Goal: Information Seeking & Learning: Learn about a topic

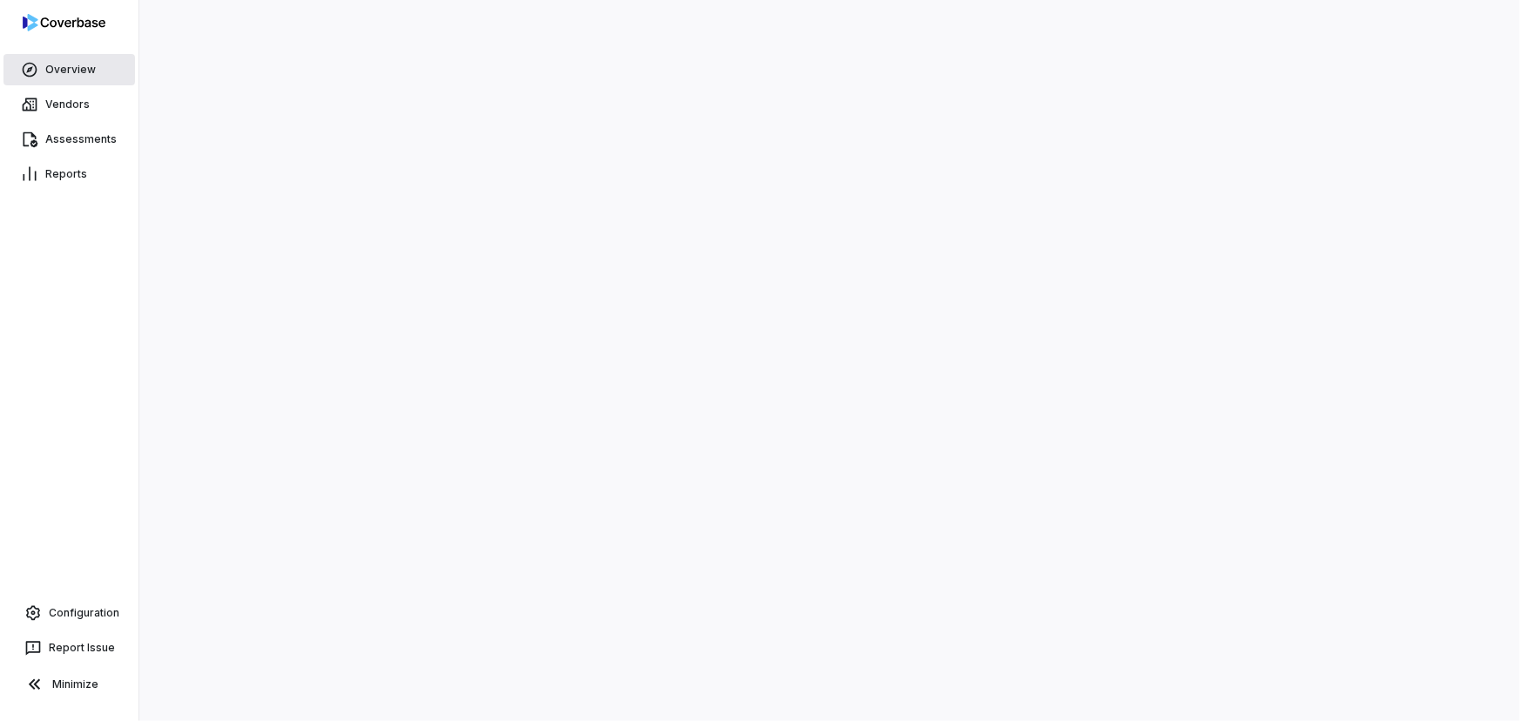
click at [61, 73] on link "Overview" at bounding box center [69, 69] width 132 height 31
click at [66, 96] on link "Vendors" at bounding box center [69, 104] width 132 height 31
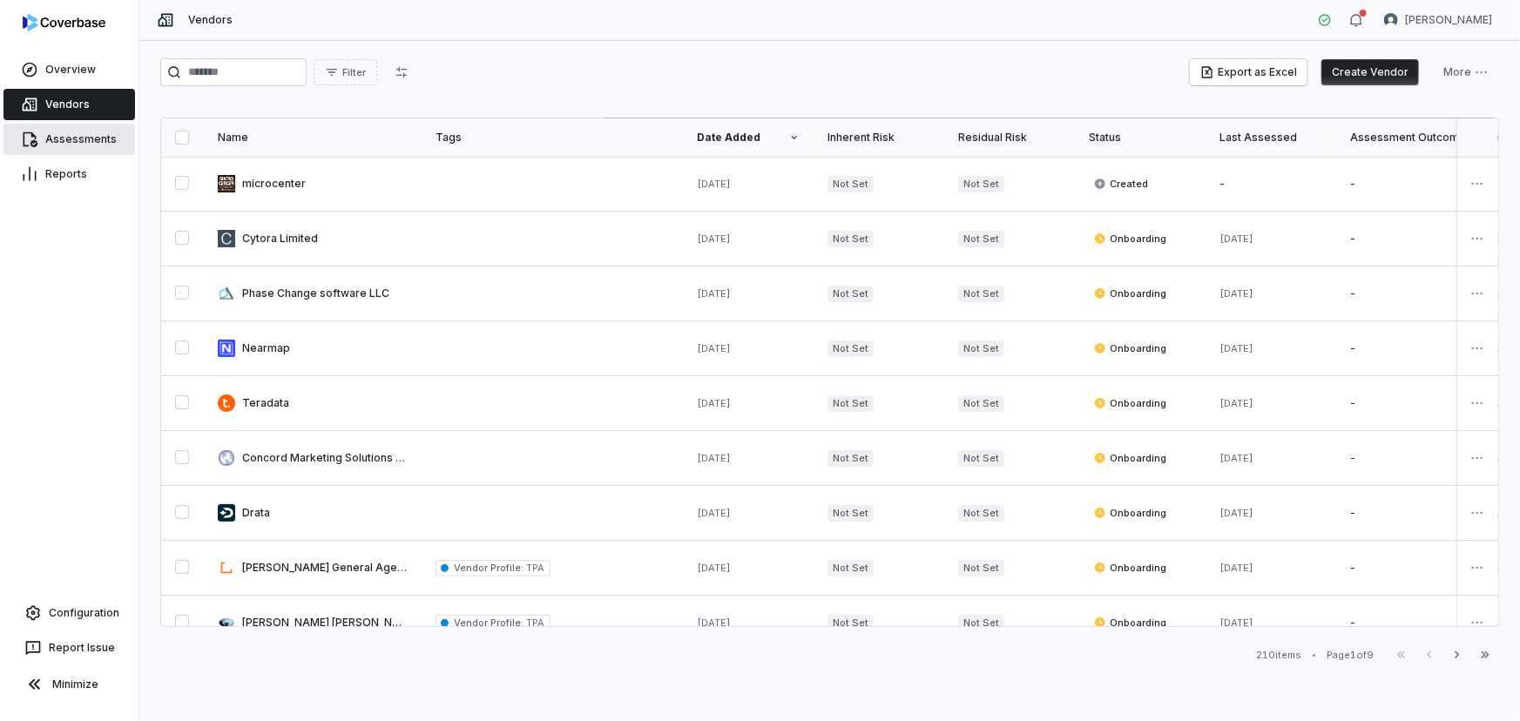
click at [91, 146] on link "Assessments" at bounding box center [69, 139] width 132 height 31
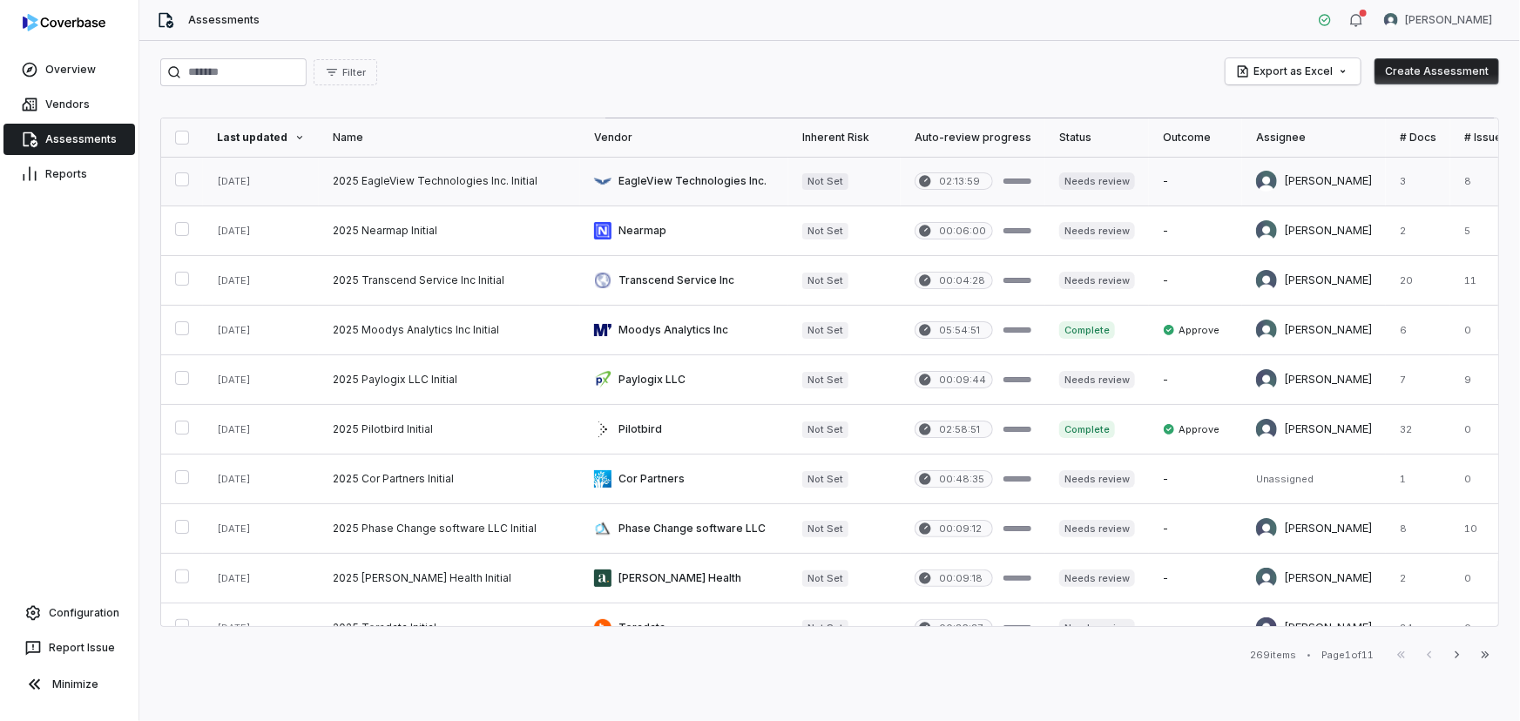
click at [400, 198] on link at bounding box center [449, 181] width 261 height 49
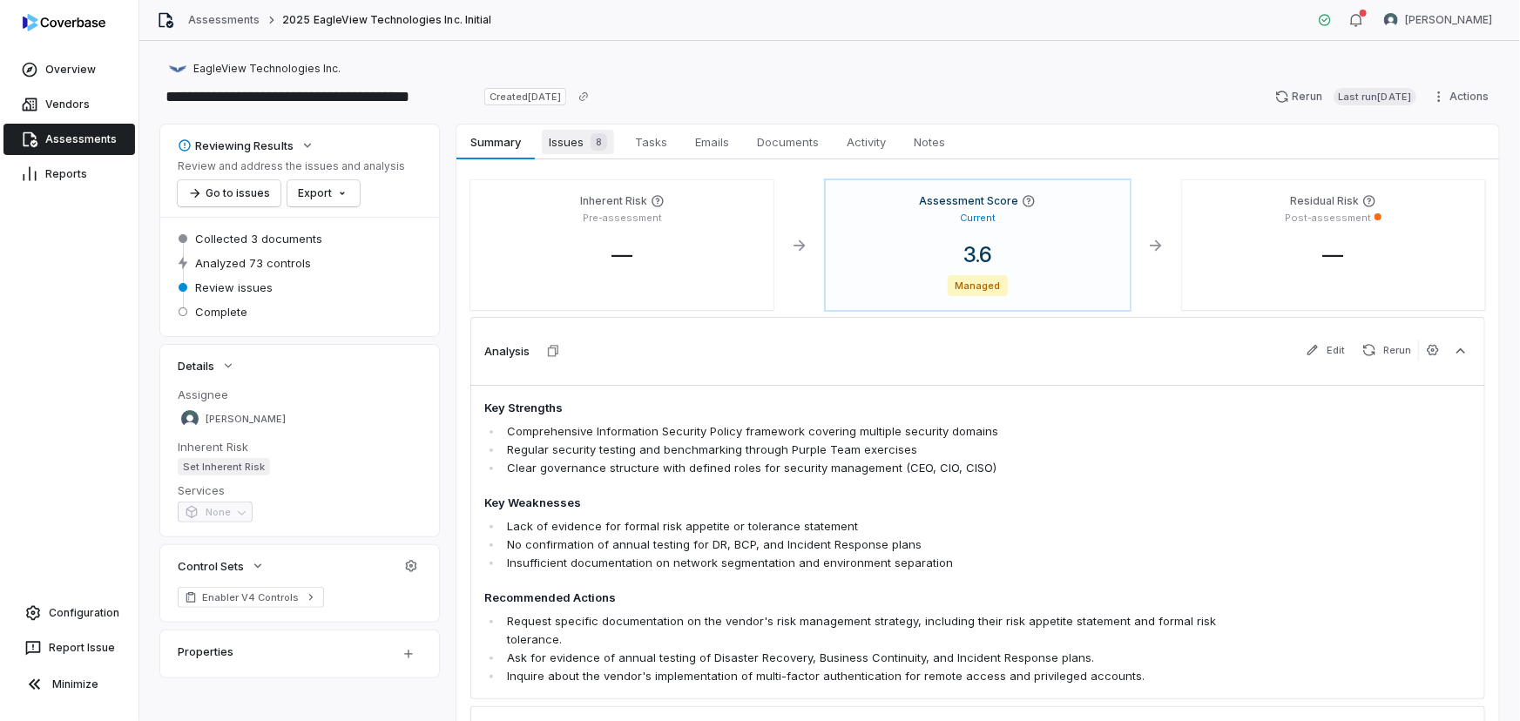
click at [571, 148] on span "Issues 8" at bounding box center [578, 142] width 72 height 24
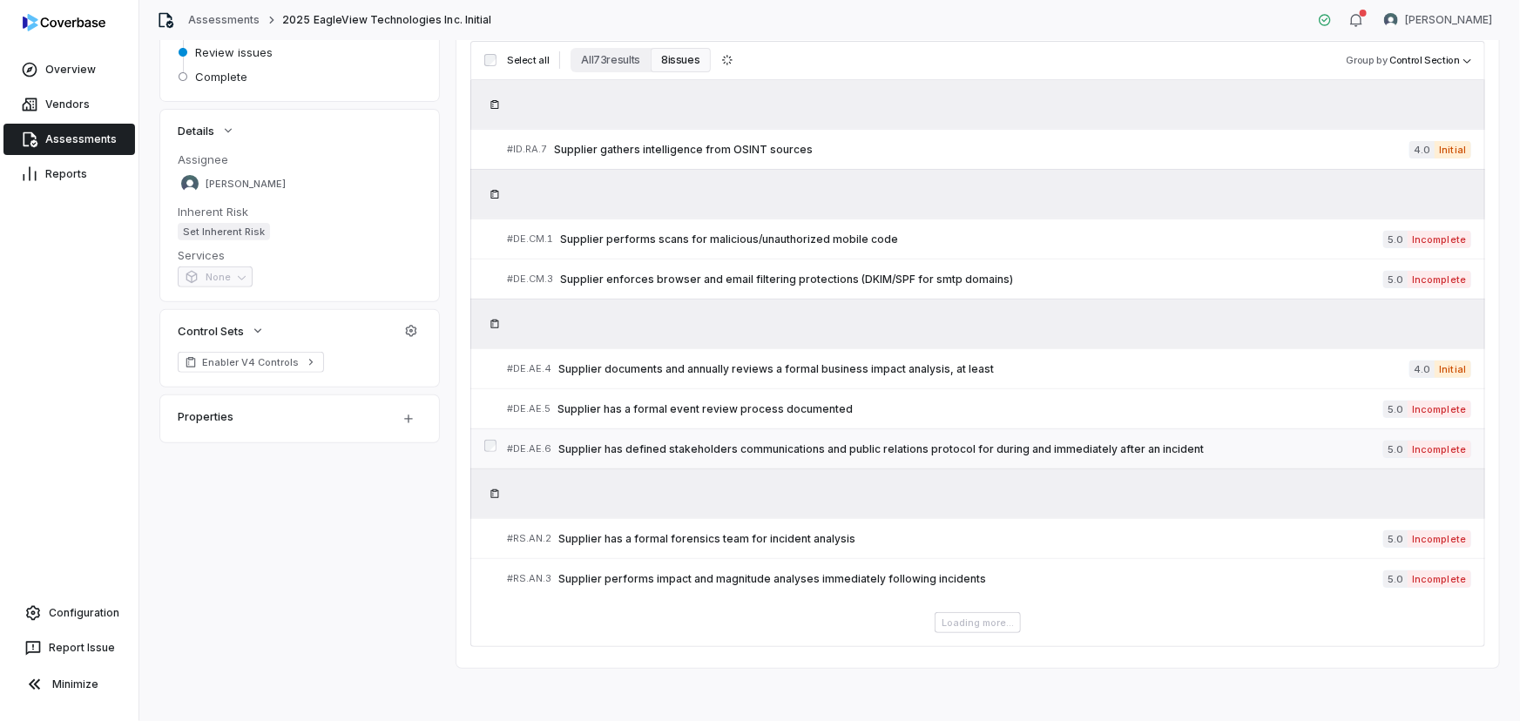
scroll to position [222, 0]
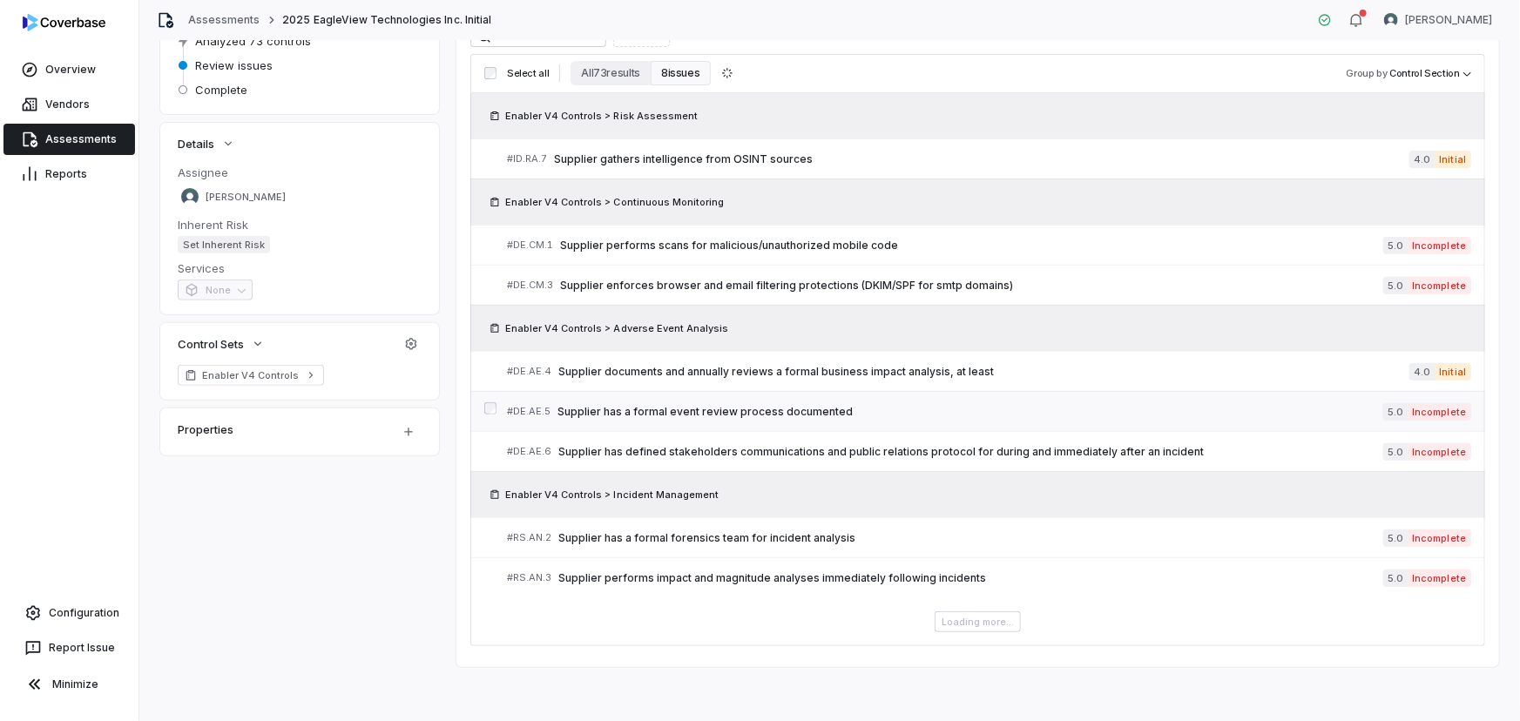
click at [787, 407] on span "Supplier has a formal event review process documented" at bounding box center [970, 412] width 826 height 14
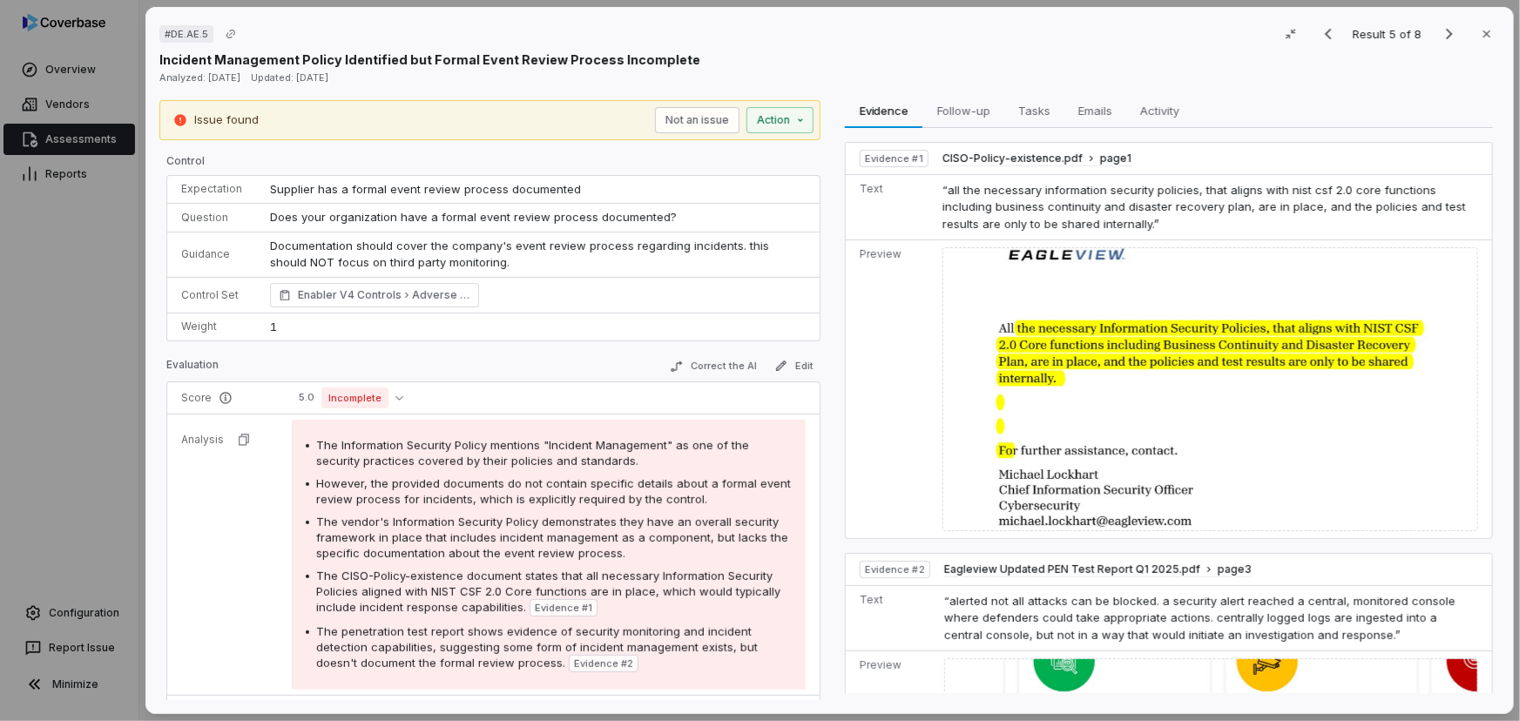
scroll to position [186, 0]
